Goal: Contribute content: Add original content to the website for others to see

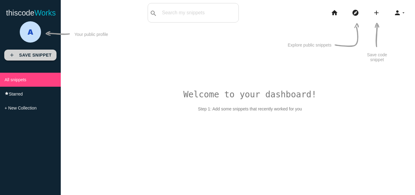
click at [32, 54] on b "Save Snippet" at bounding box center [35, 55] width 33 height 5
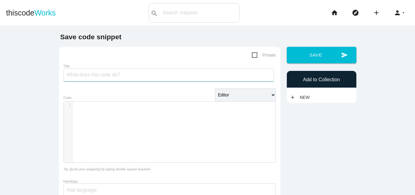
click at [142, 78] on input "Title" at bounding box center [168, 74] width 211 height 13
paste input "Polkadot Blockchain Development Company | Touch Crypto"
type input "Polkadot Blockchain Development Company | Touch Crypto"
click at [172, 128] on div "​ x 1 ​" at bounding box center [174, 136] width 221 height 70
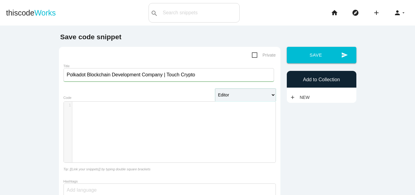
click at [262, 95] on select "Editor HTML Editor Javascript Editor PHP Editor Python Editor" at bounding box center [245, 94] width 61 height 13
click at [148, 115] on div "​ x 1 ​" at bounding box center [174, 136] width 221 height 70
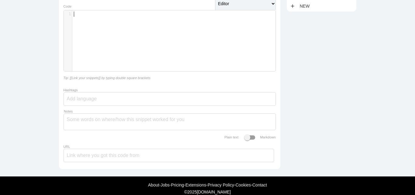
scroll to position [0, 0]
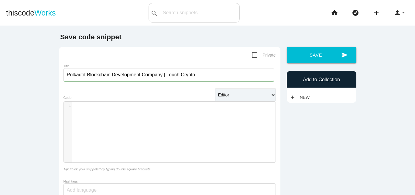
click at [109, 40] on b "Save code snippet" at bounding box center [90, 37] width 61 height 8
click at [66, 37] on b "Save code snippet" at bounding box center [90, 37] width 61 height 8
drag, startPoint x: 66, startPoint y: 37, endPoint x: 107, endPoint y: 38, distance: 41.3
click at [107, 38] on b "Save code snippet" at bounding box center [90, 37] width 61 height 8
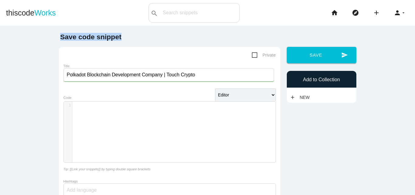
copy b "Save code snippet"
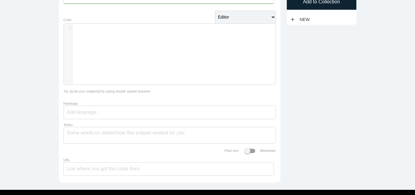
scroll to position [91, 0]
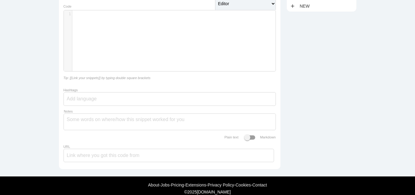
click at [120, 101] on div at bounding box center [169, 99] width 212 height 14
click at [163, 39] on div "​ x 1 ​" at bounding box center [174, 45] width 221 height 70
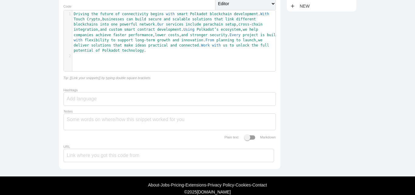
click at [112, 100] on div at bounding box center [169, 99] width 212 height 14
paste input "Polkadot"
type input "Polkadot"
paste input "BlockchainDevelopment"
type input "BlockchainDevelopment"
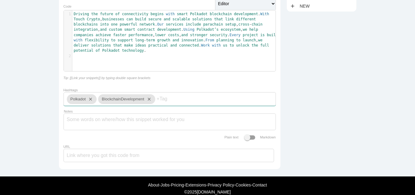
scroll to position [0, 0]
paste input "Web3"
type input "Web3"
paste input "CryptoDevelopment"
type input "CryptoDevelopment"
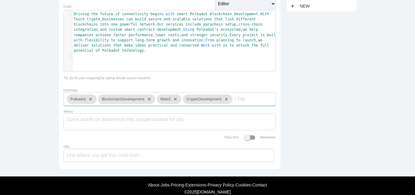
paste input "DeFi"
type input "DeFi"
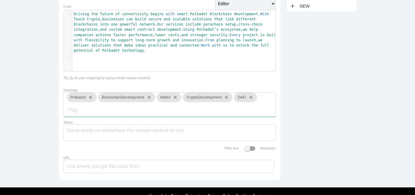
scroll to position [117, 0]
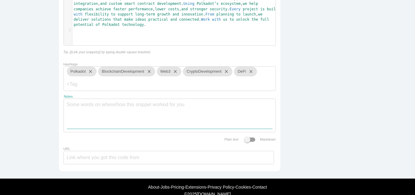
click at [170, 111] on textarea "Notes" at bounding box center [170, 114] width 206 height 30
paste textarea "Driving the future of connectivity begins with smart Polkadot blockchain develo…"
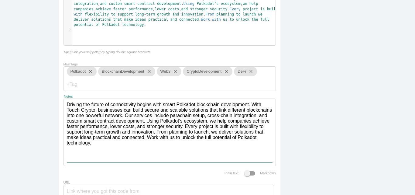
scroll to position [168, 0]
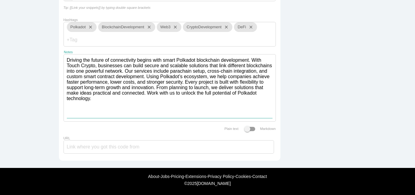
type textarea "Driving the future of connectivity begins with smart Polkadot blockchain develo…"
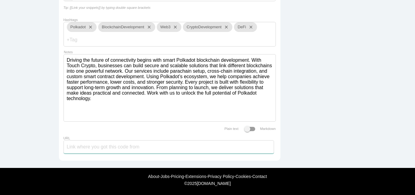
click at [119, 147] on input "URL" at bounding box center [168, 146] width 211 height 13
paste input "[URL][DOMAIN_NAME]"
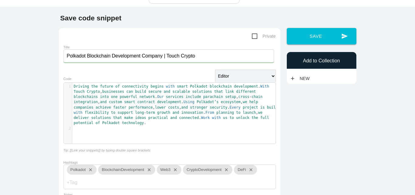
scroll to position [0, 0]
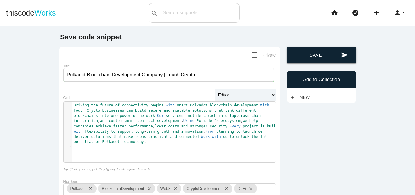
type input "[URL][DOMAIN_NAME]"
click at [309, 57] on button "send Save" at bounding box center [322, 55] width 70 height 16
